Goal: Task Accomplishment & Management: Manage account settings

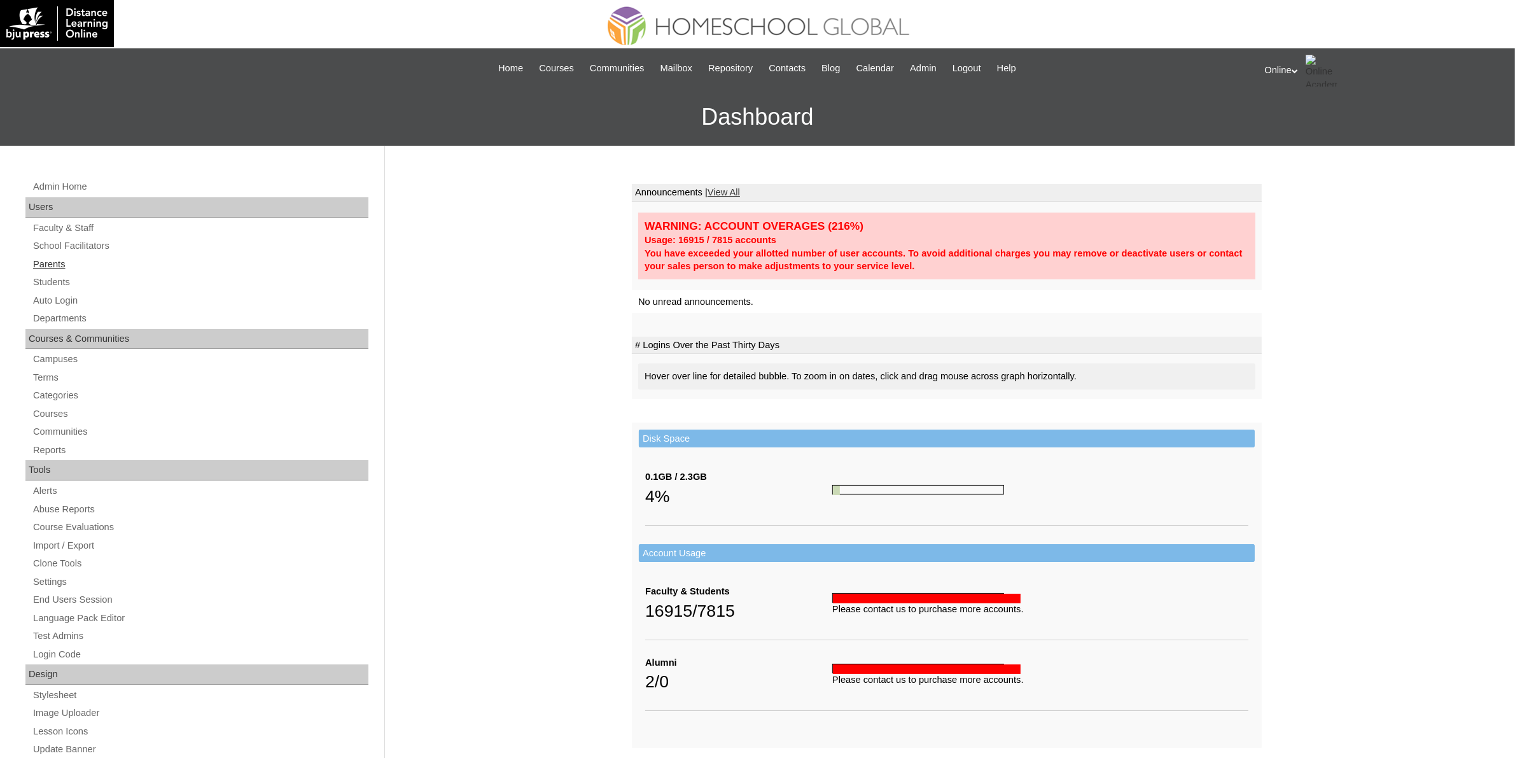
click at [59, 268] on link "Parents" at bounding box center [200, 264] width 337 height 16
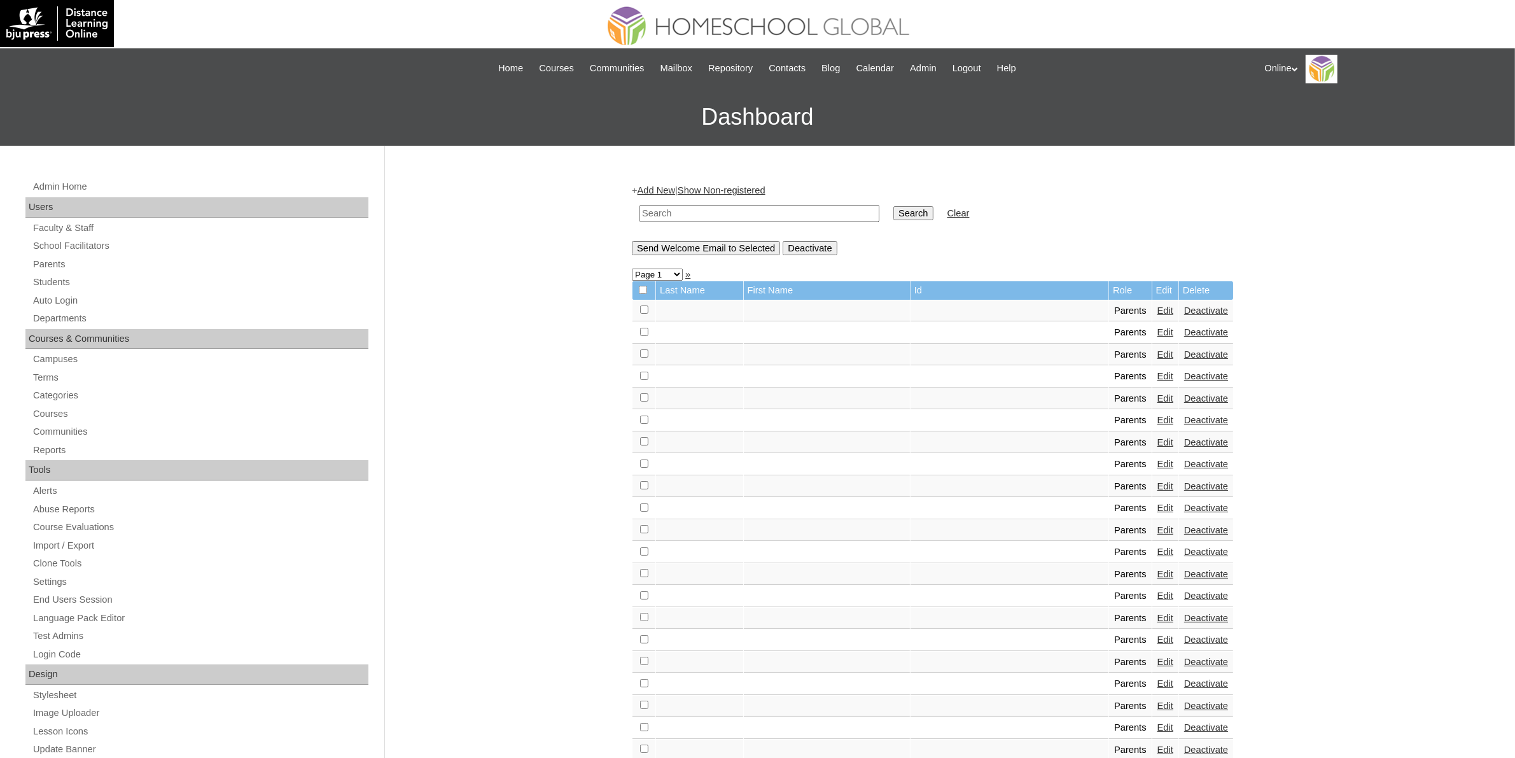
click at [748, 214] on input "text" at bounding box center [759, 213] width 240 height 17
paste input "HGP0078-OACAD2025"
type input "HGP0078-OACAD2025"
click at [893, 218] on input "Search" at bounding box center [912, 213] width 39 height 14
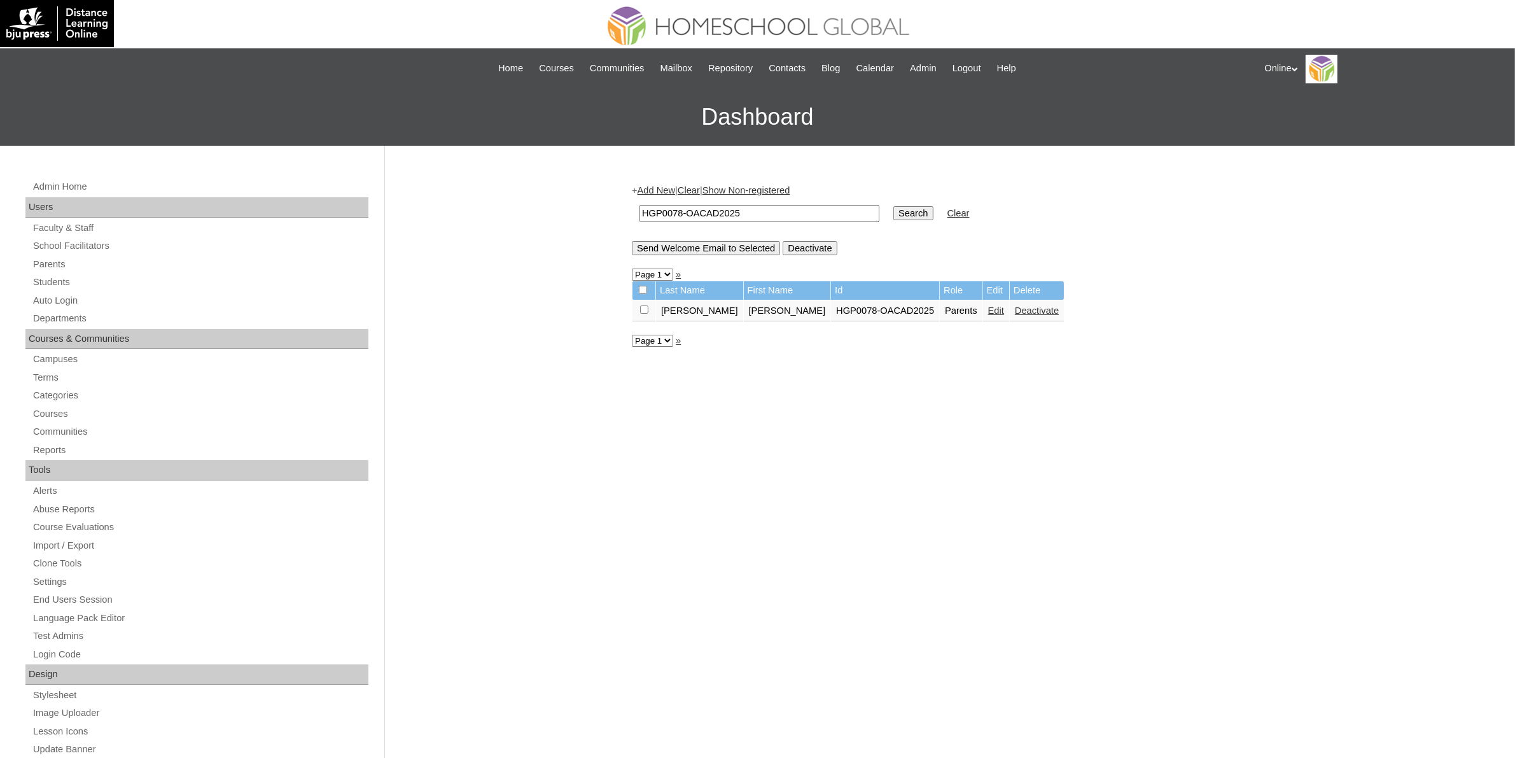
click at [988, 307] on link "Edit" at bounding box center [996, 310] width 16 height 10
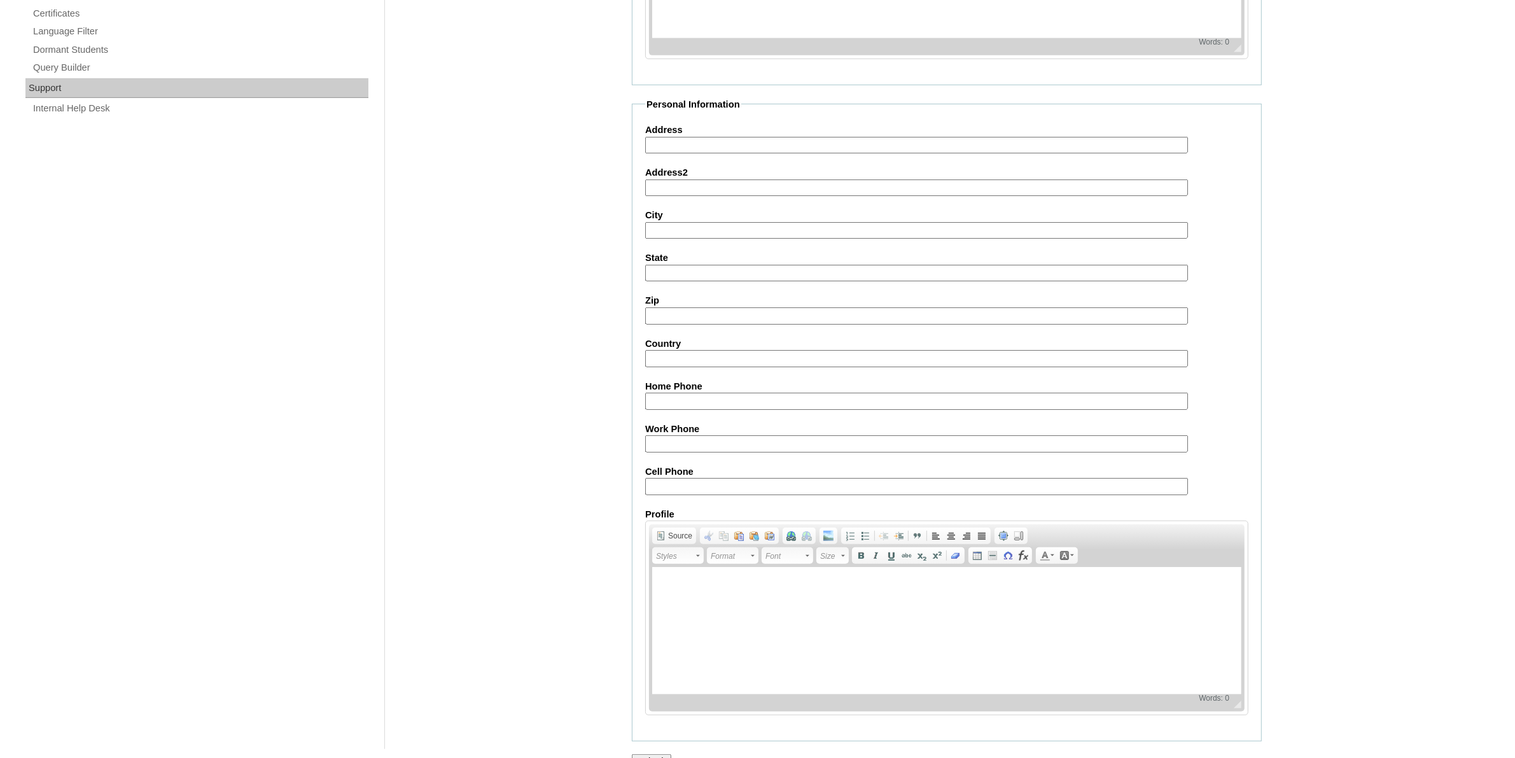
scroll to position [889, 0]
click at [644, 750] on input "Submit" at bounding box center [651, 757] width 39 height 14
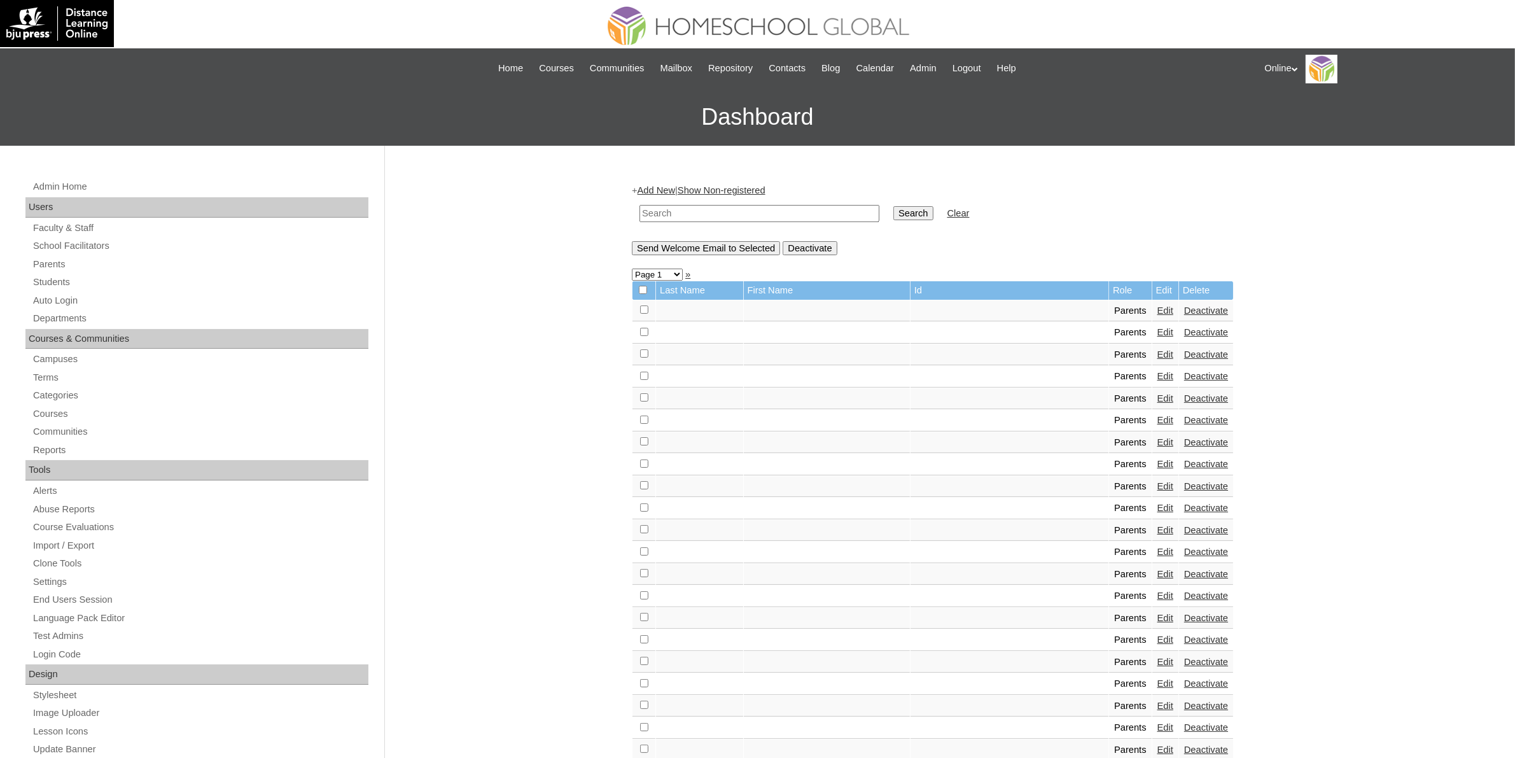
click at [1295, 69] on div "Online My Profile My Settings Logout" at bounding box center [1384, 69] width 238 height 29
click at [1283, 64] on div "Online My Profile My Settings Logout" at bounding box center [1384, 69] width 238 height 29
click at [1295, 118] on span "Logout" at bounding box center [1287, 120] width 25 height 10
